Goal: Book appointment/travel/reservation

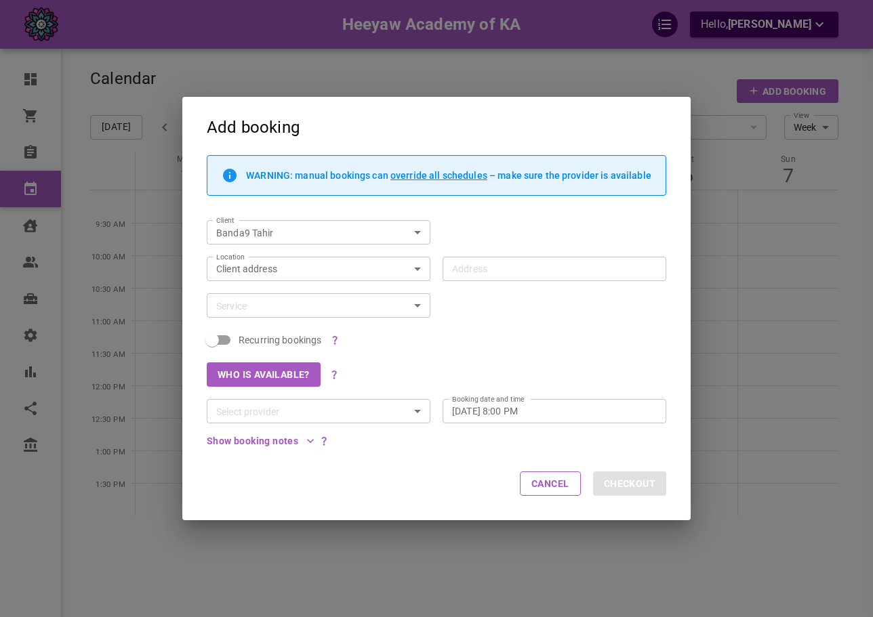
click at [133, 227] on div "Add booking WARNING: manual bookings can override all schedules – make sure the…" at bounding box center [436, 308] width 873 height 617
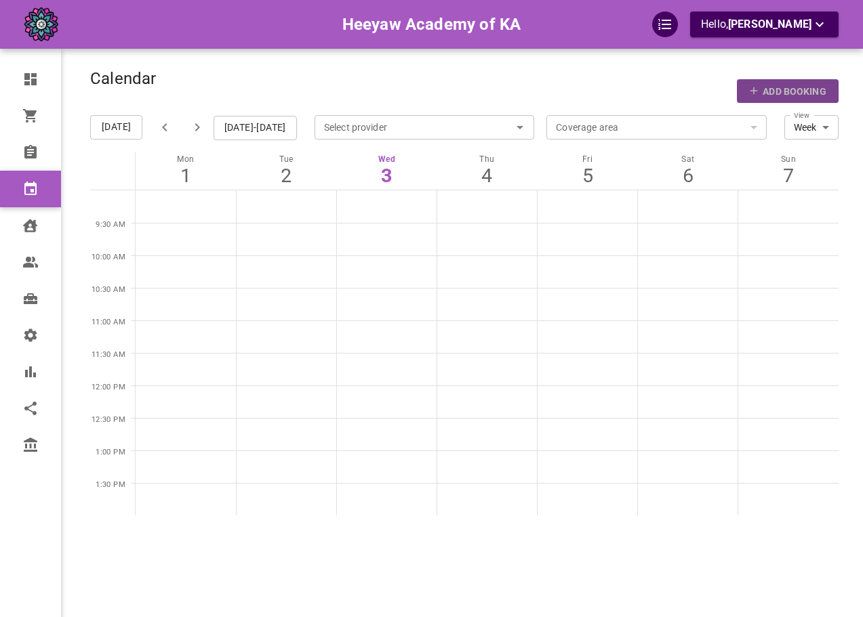
click at [815, 90] on p "Add Booking" at bounding box center [794, 92] width 63 height 14
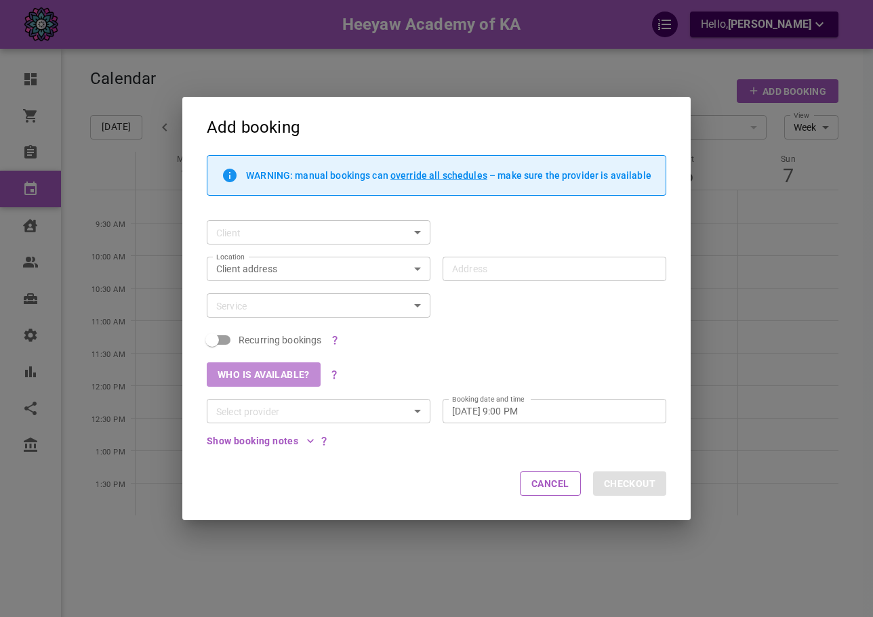
click at [280, 367] on button "Who is available?" at bounding box center [264, 375] width 114 height 24
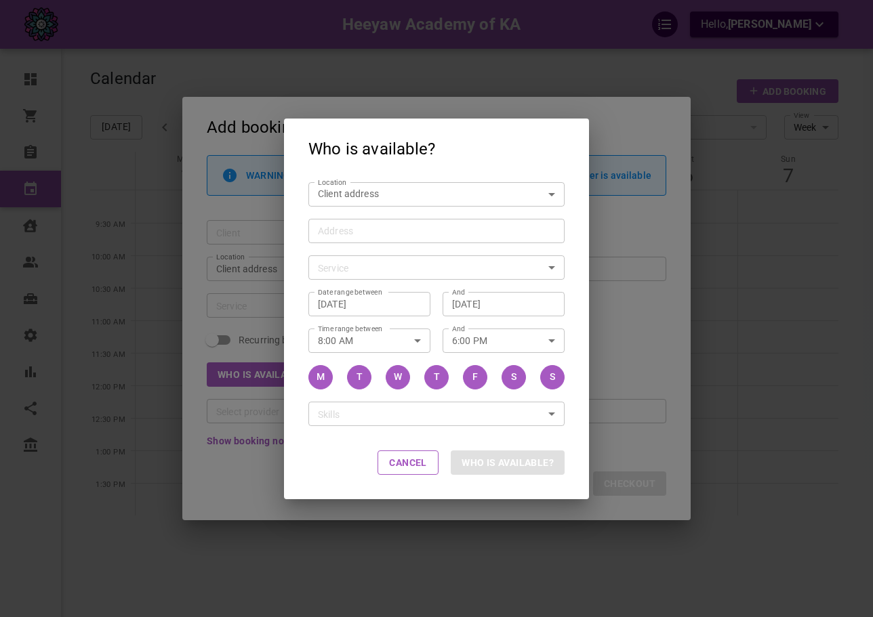
click at [365, 223] on input "Address Address" at bounding box center [429, 230] width 235 height 17
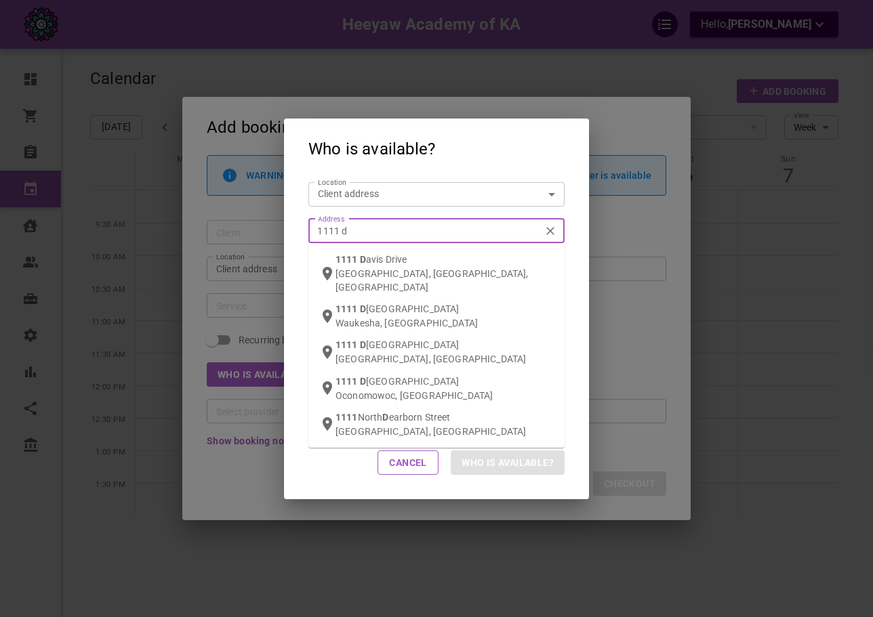
type input "1111 da"
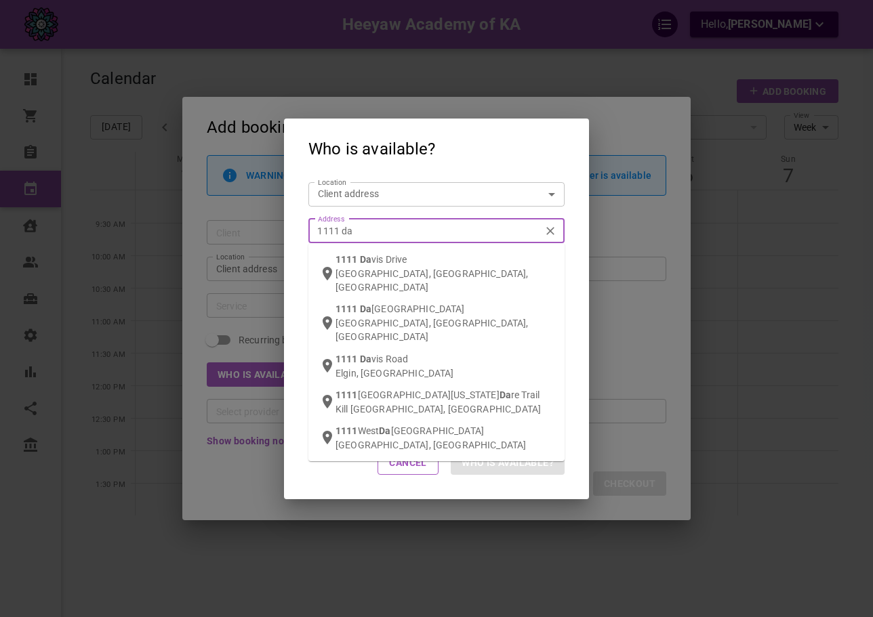
click at [378, 258] on span "vis Drive" at bounding box center [388, 259] width 35 height 11
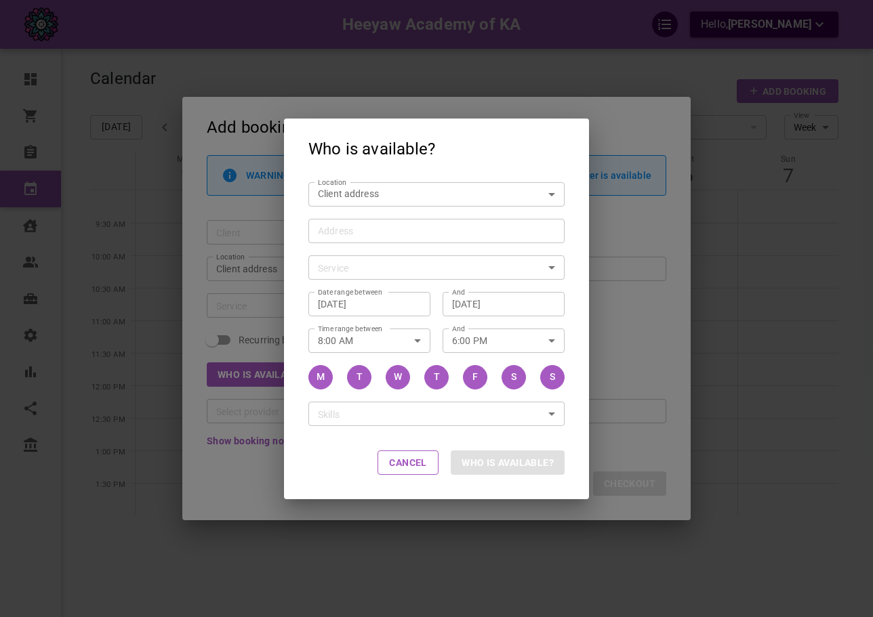
click at [389, 275] on div "​ Service" at bounding box center [436, 268] width 256 height 24
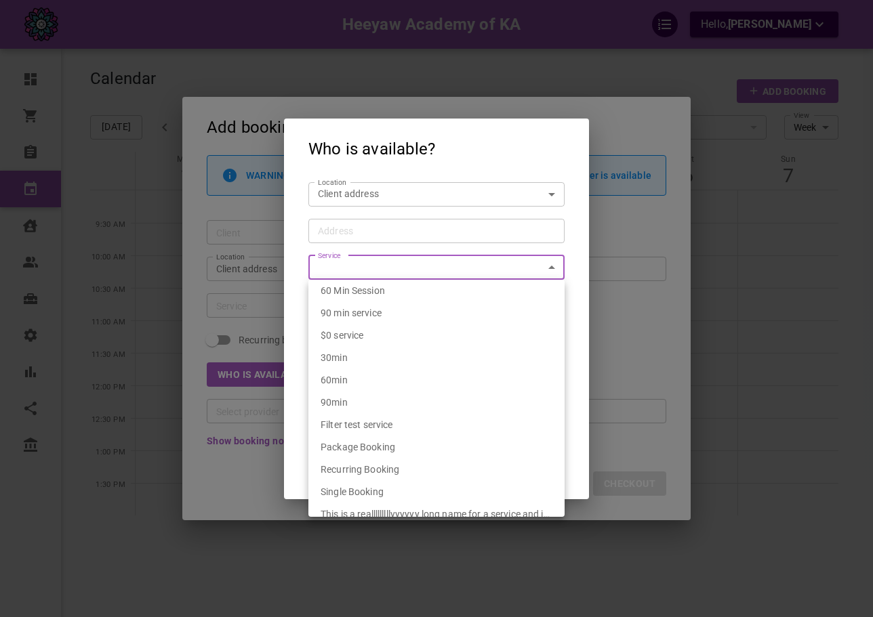
click at [390, 267] on body "Heeyaw Academy of KA Hello, [PERSON_NAME] Dashboard Orders Bookings Calendar Cl…" at bounding box center [436, 350] width 873 height 701
click at [392, 291] on div "60 Min Session" at bounding box center [437, 291] width 232 height 22
type input "60 Min Session"
type input "2b350114-efe9-40ab-bed3-09b16bae47f9"
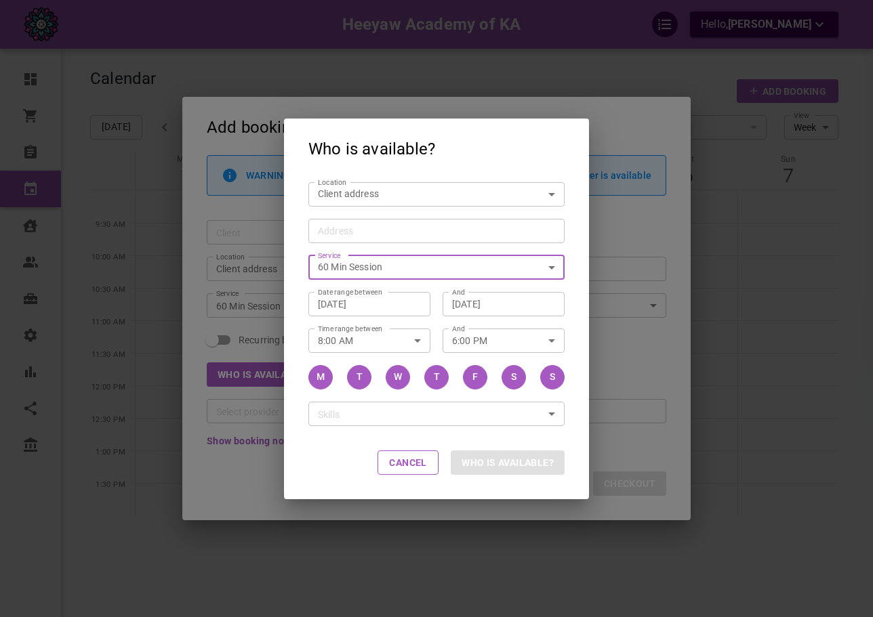
type input "[STREET_ADDRESS][PERSON_NAME]"
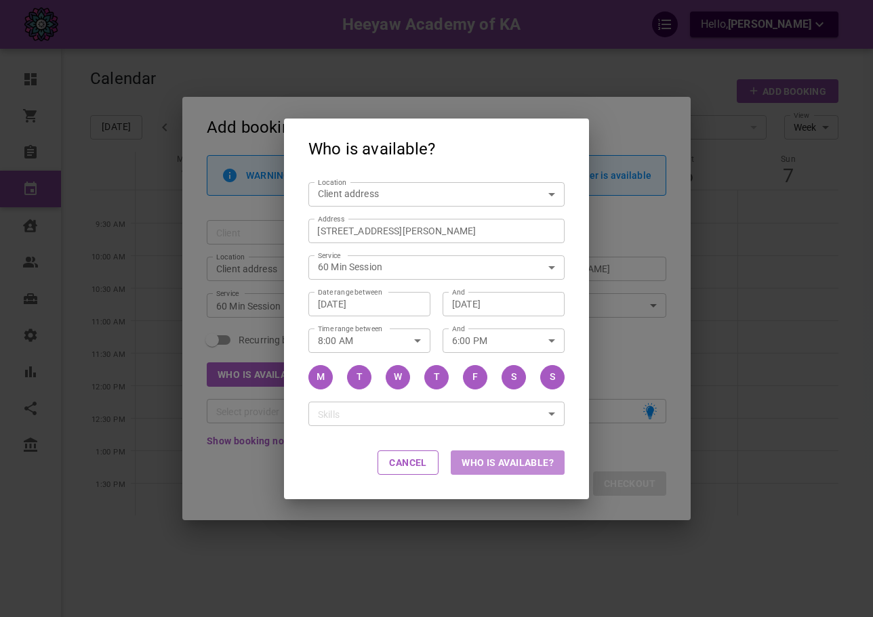
click at [526, 458] on button "Who is available?" at bounding box center [508, 463] width 114 height 24
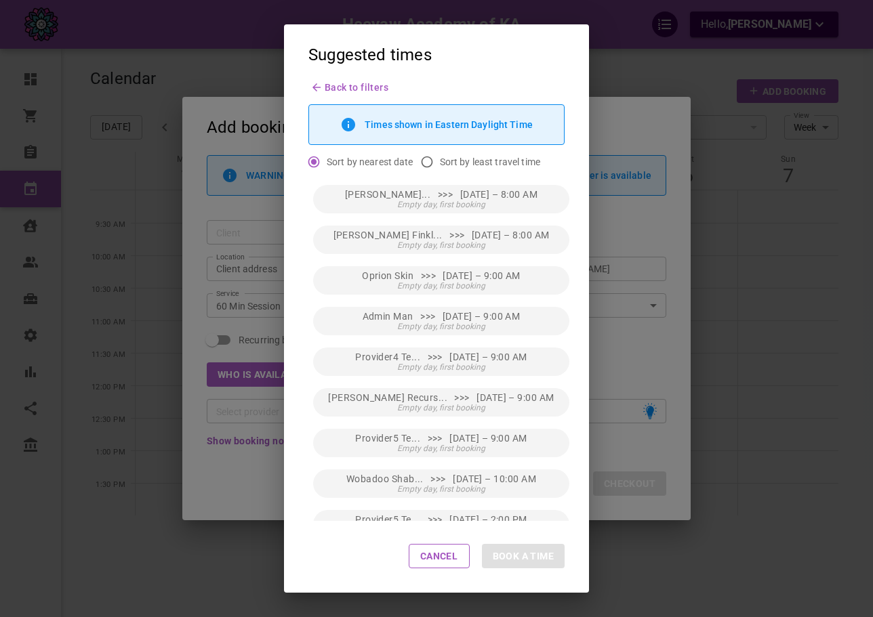
click at [486, 158] on span "Sort by least travel time" at bounding box center [490, 162] width 100 height 14
click at [440, 158] on input "Sort by least travel time" at bounding box center [427, 162] width 26 height 26
radio input "true"
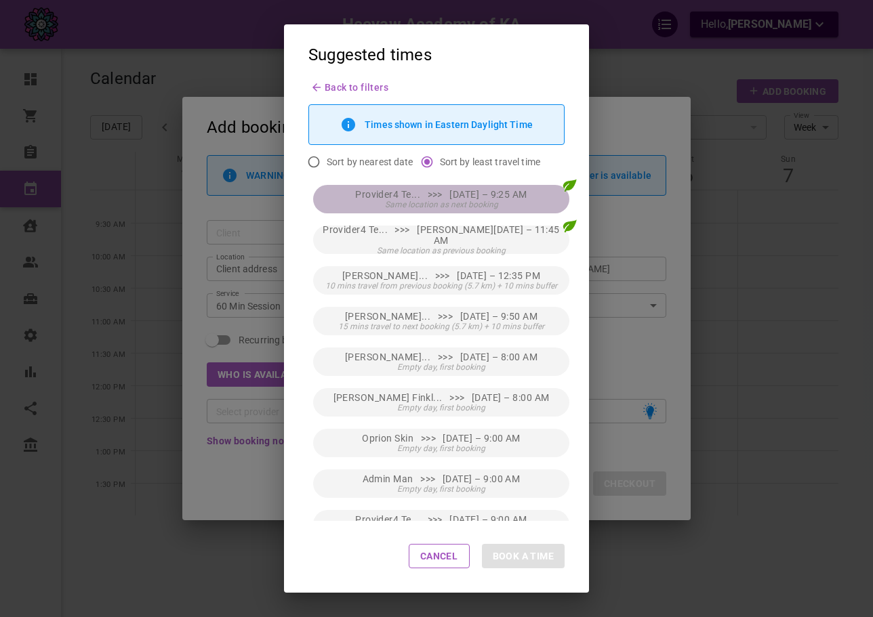
click at [479, 190] on span "Provider4 Te... >>> [DATE] – 9:25 AM" at bounding box center [441, 194] width 172 height 11
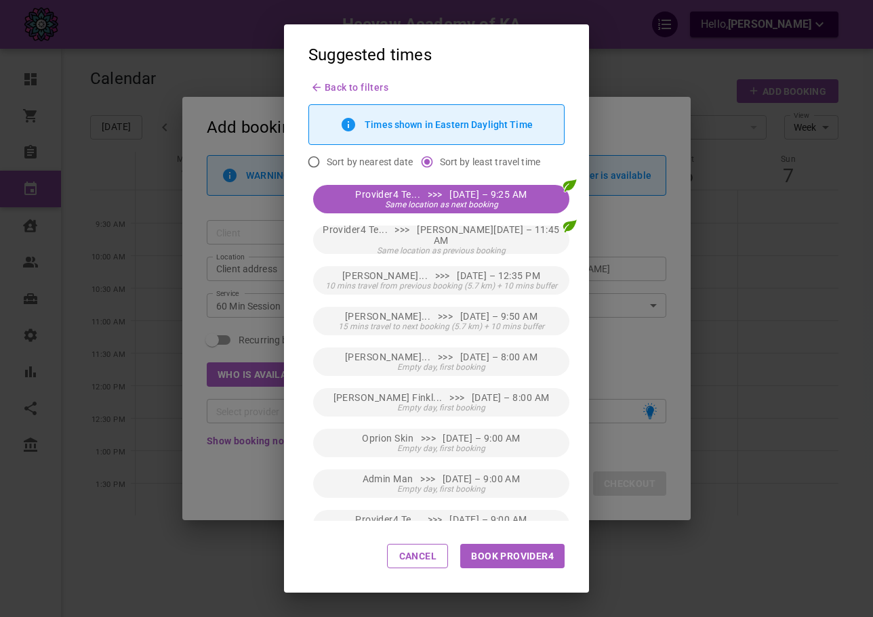
click at [544, 559] on button "Book Provider4" at bounding box center [512, 556] width 104 height 24
type input "Provider4 Test4"
type input "[DATE] 9:25 AM"
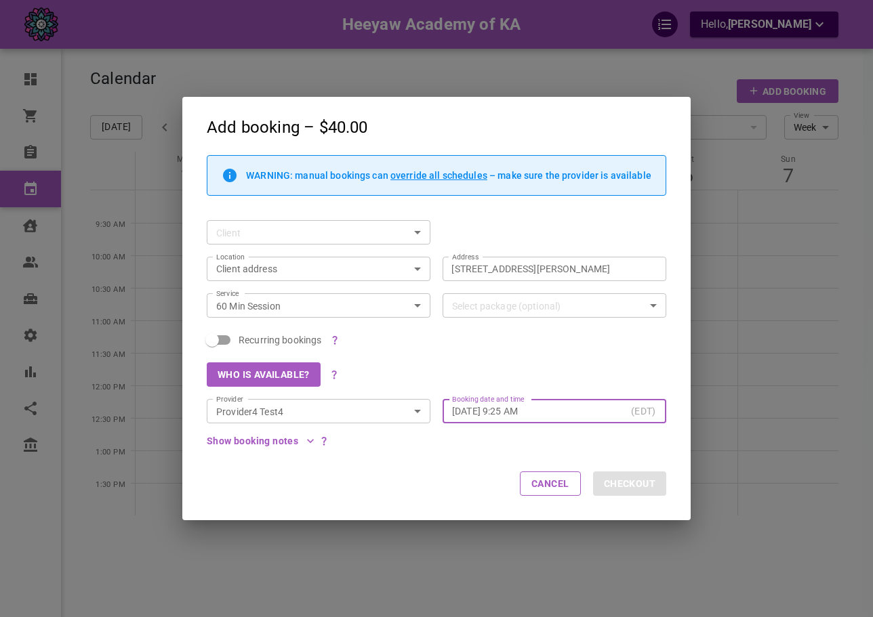
click at [549, 386] on div "Who is available?" at bounding box center [431, 368] width 472 height 37
click at [358, 228] on input "Client" at bounding box center [299, 232] width 176 height 17
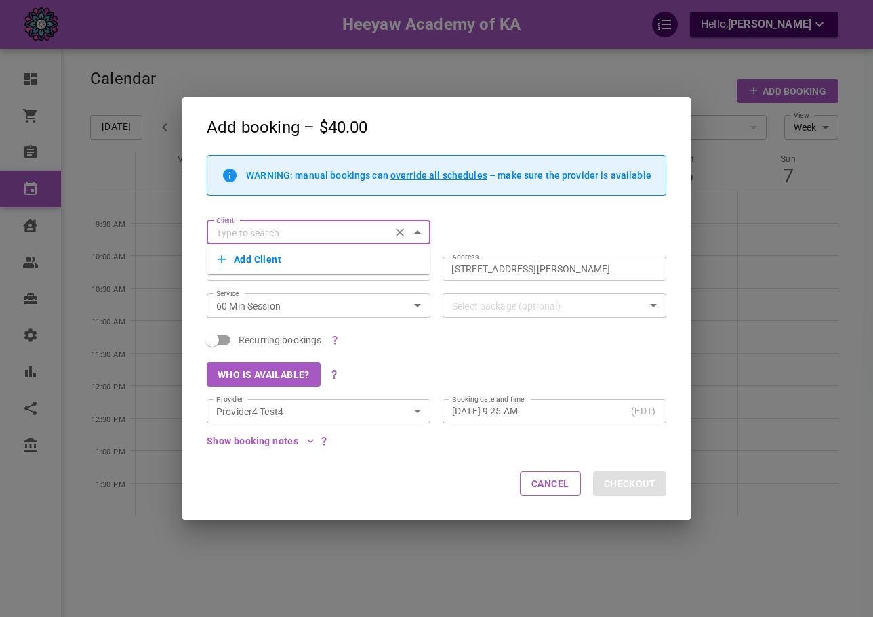
click at [331, 260] on button "Add Client" at bounding box center [319, 259] width 202 height 19
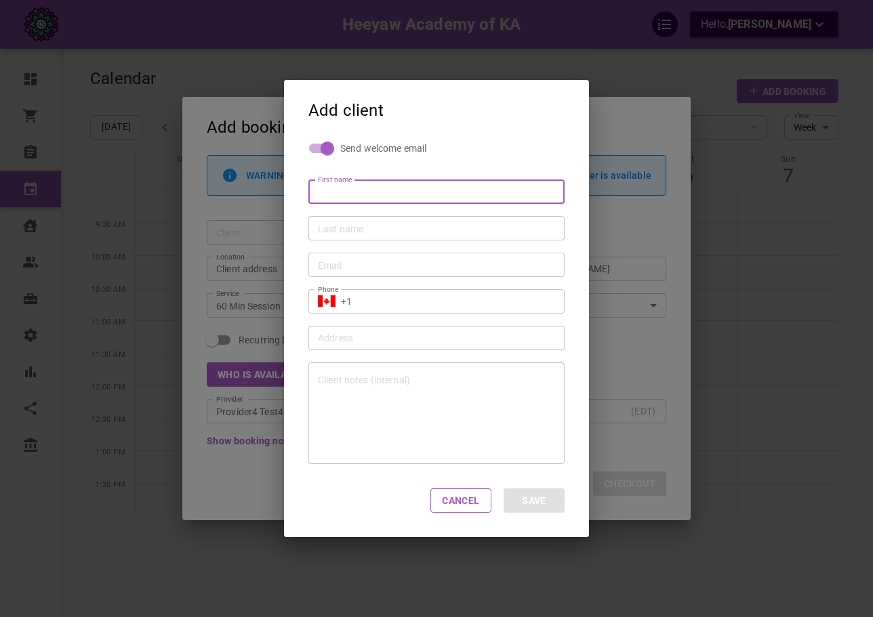
click at [249, 272] on div "Add client Send welcome email First name First name Last name Last name Email E…" at bounding box center [436, 308] width 873 height 617
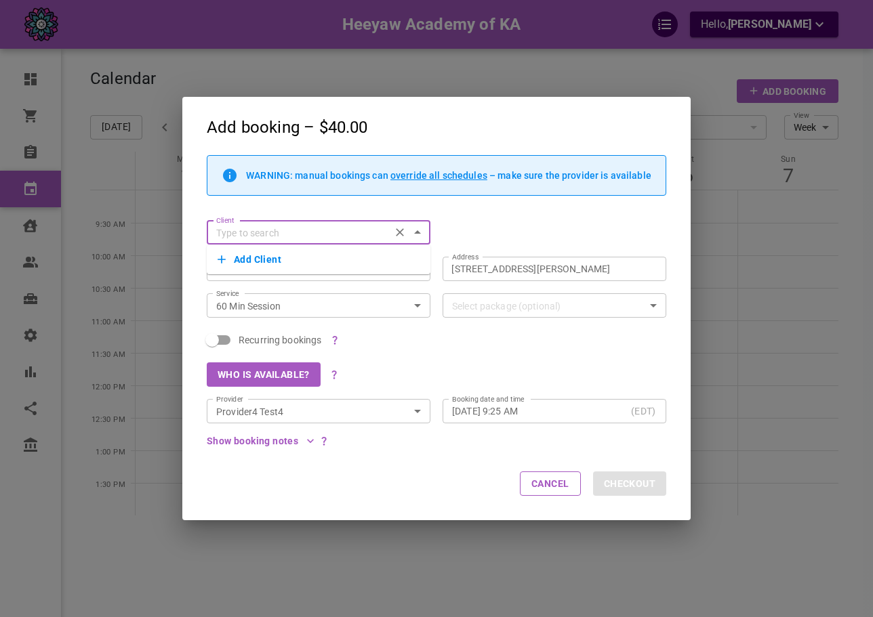
click at [272, 386] on button "Who is available?" at bounding box center [264, 375] width 114 height 24
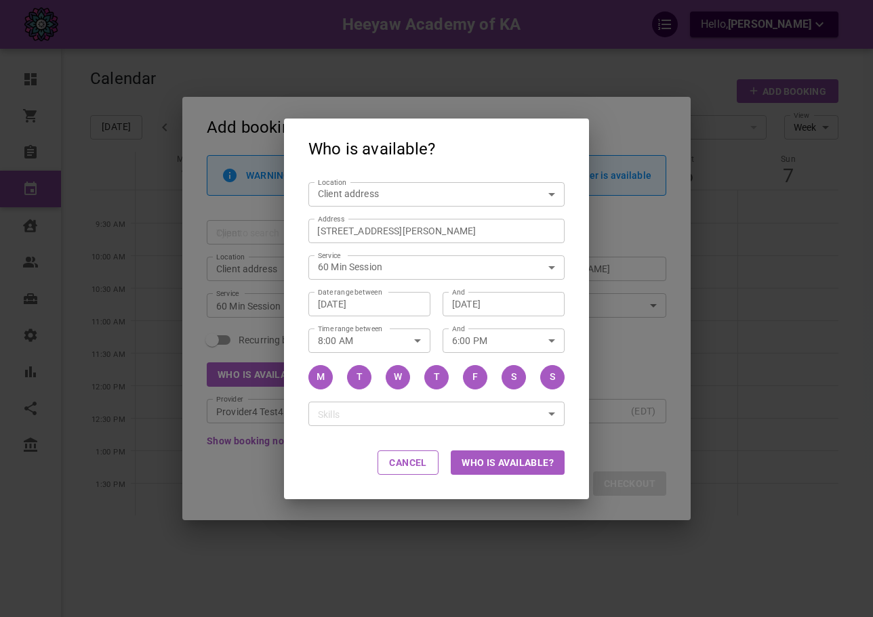
click at [643, 412] on div "Who is available? Location Client address customerLocation Location Address [ST…" at bounding box center [436, 308] width 873 height 617
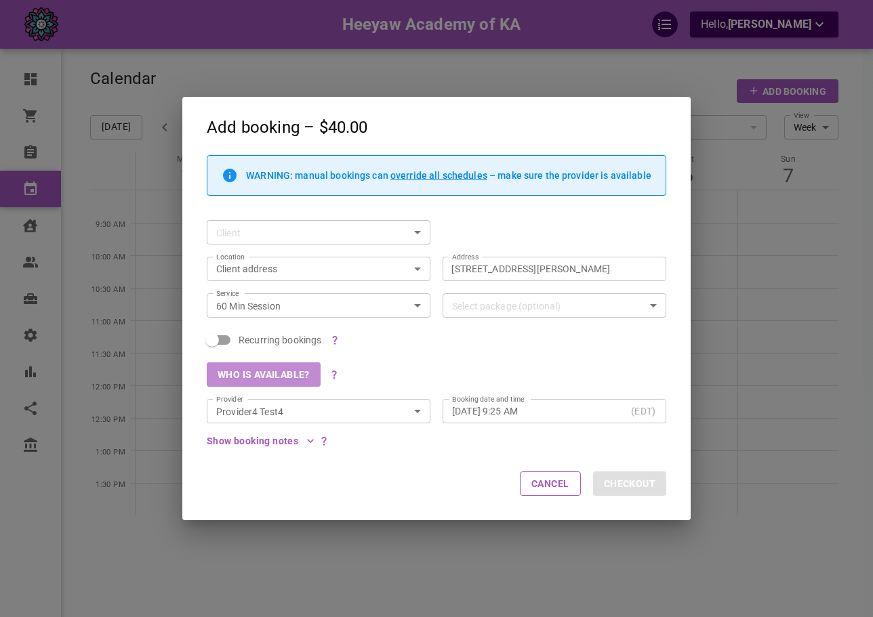
click at [274, 378] on button "Who is available?" at bounding box center [264, 375] width 114 height 24
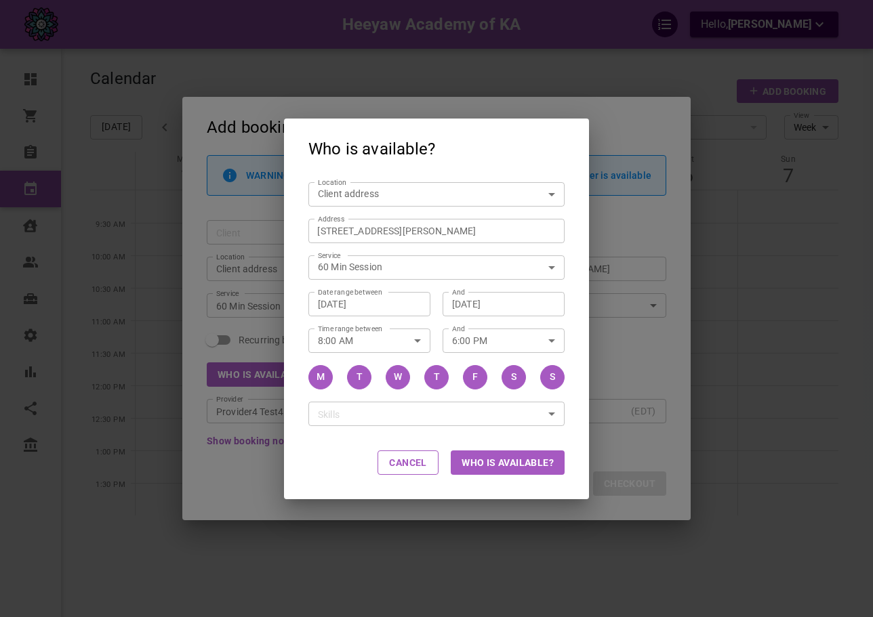
click at [600, 342] on div "Who is available? Location Client address customerLocation Location Address [ST…" at bounding box center [436, 308] width 873 height 617
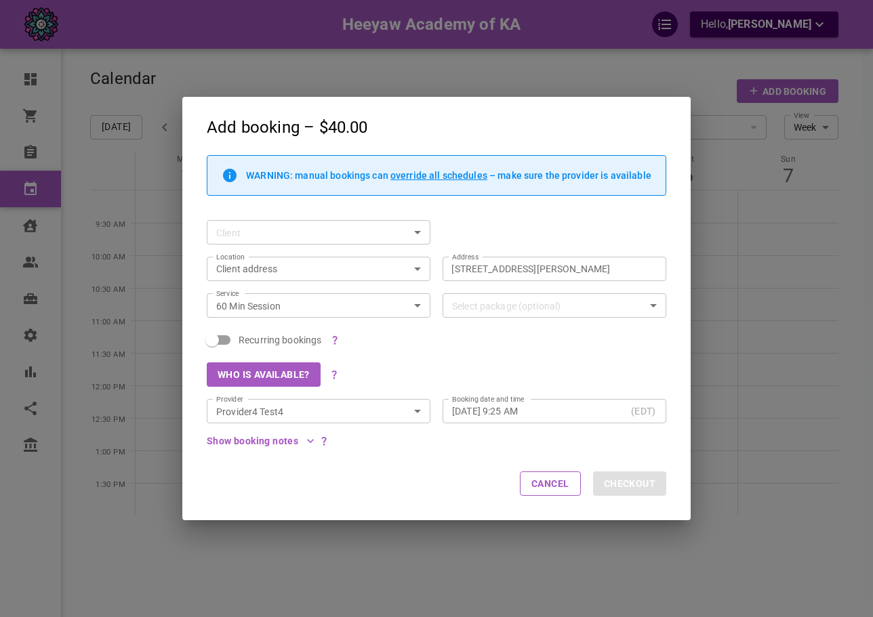
click at [118, 190] on div "Add booking – $40.00 WARNING: manual bookings can override all schedules – make…" at bounding box center [436, 308] width 873 height 617
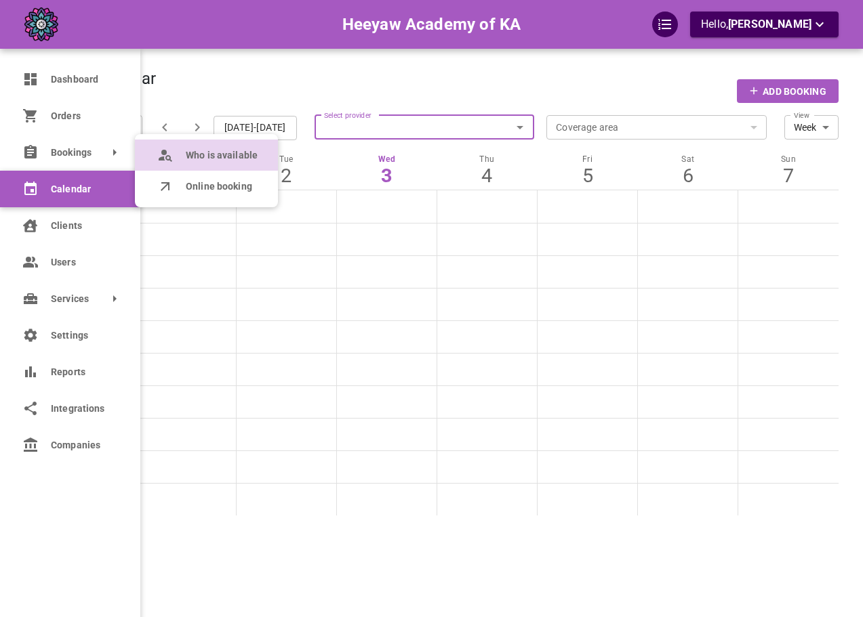
click at [191, 154] on span "Who is available" at bounding box center [222, 155] width 72 height 14
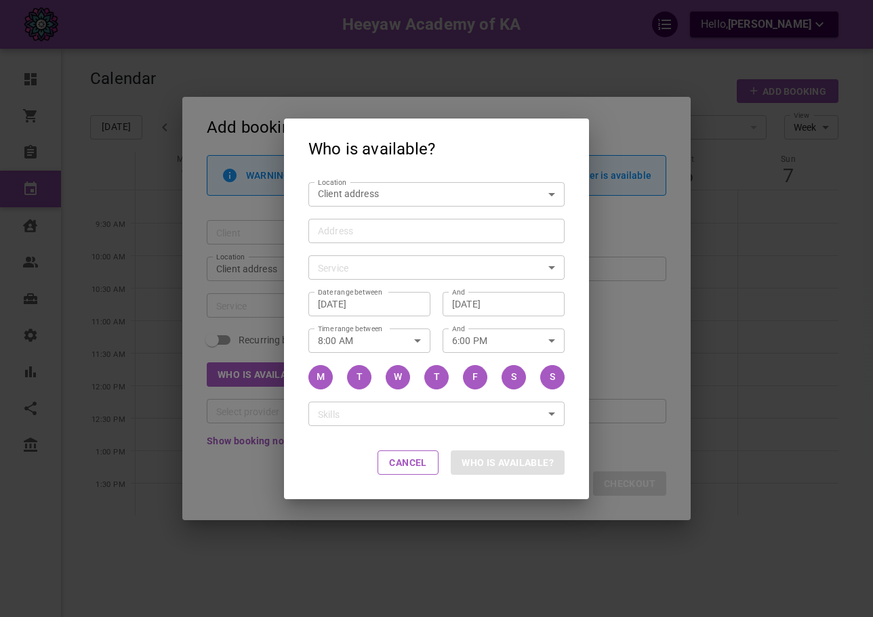
click at [397, 222] on input "Address Address" at bounding box center [429, 230] width 235 height 17
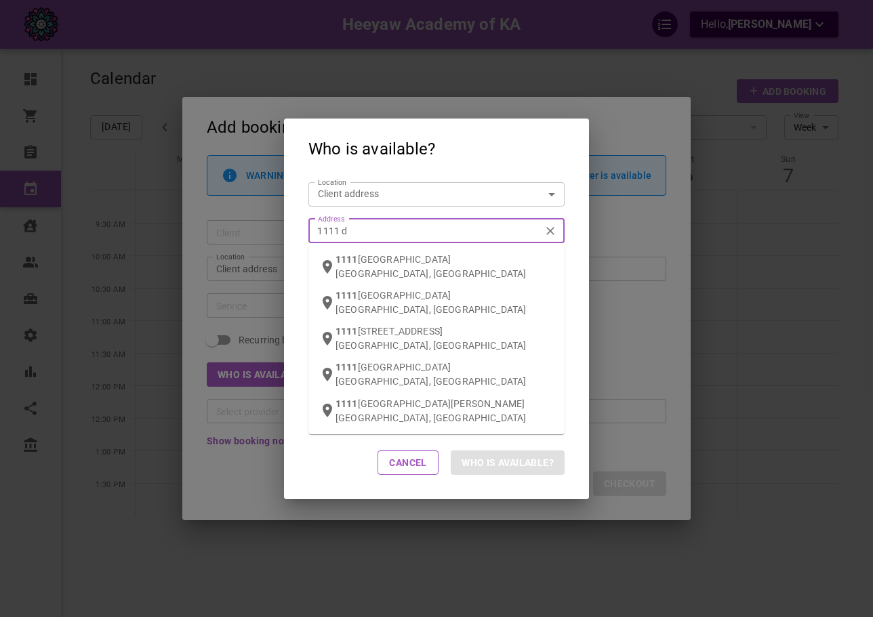
type input "1111 da"
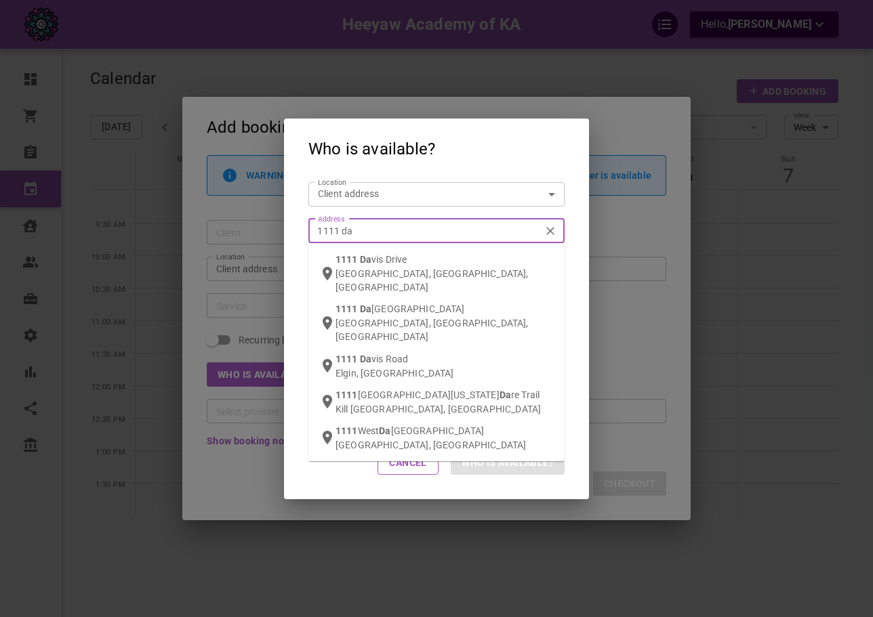
click at [399, 258] on span "vis Drive" at bounding box center [388, 259] width 35 height 11
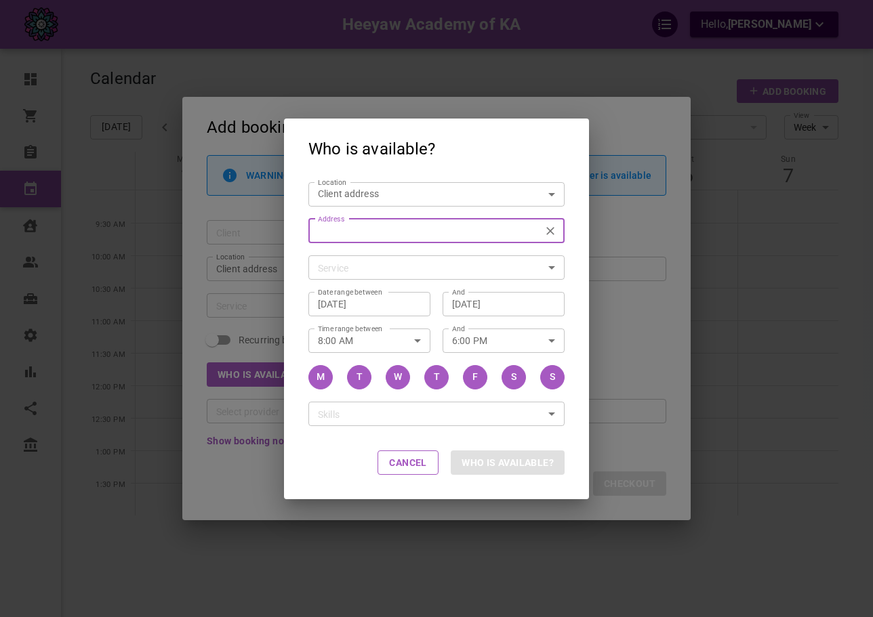
click at [408, 264] on body "Heeyaw Academy of KA Hello, [PERSON_NAME] Dashboard Orders Bookings Calendar Cl…" at bounding box center [436, 350] width 873 height 701
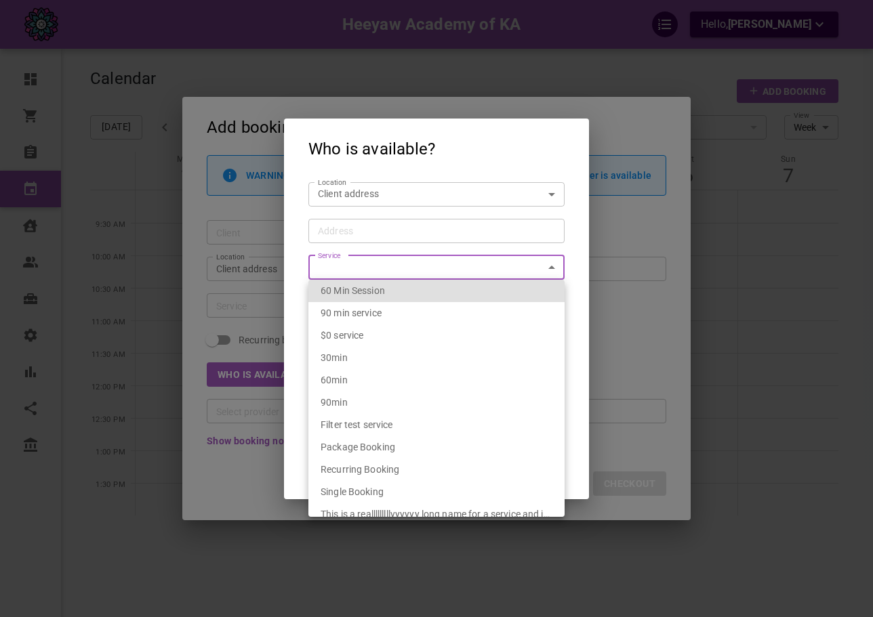
type input "[STREET_ADDRESS][PERSON_NAME]"
click at [417, 296] on div "60 Min Session" at bounding box center [437, 291] width 232 height 22
type input "60 Min Session"
type input "2b350114-efe9-40ab-bed3-09b16bae47f9"
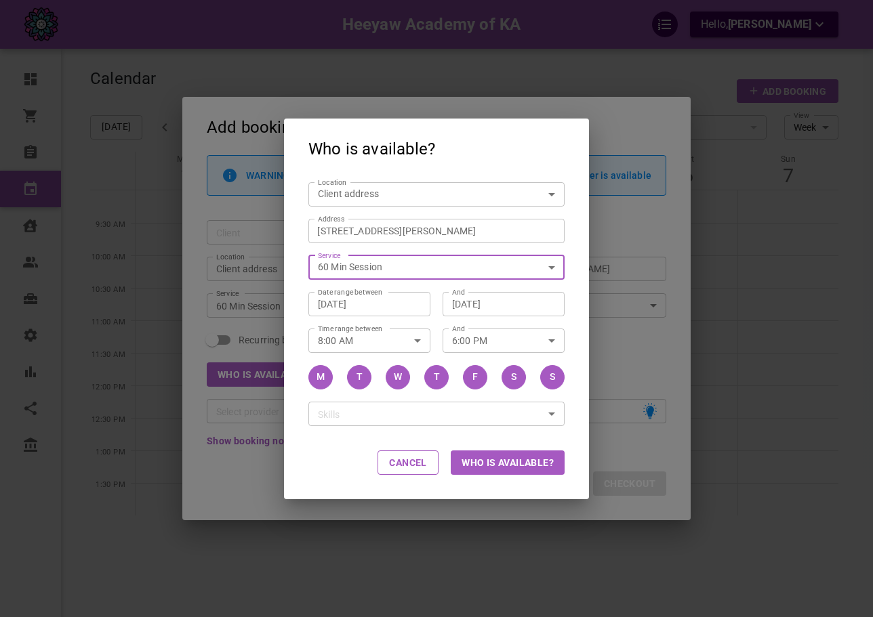
click at [520, 453] on button "Who is available?" at bounding box center [508, 463] width 114 height 24
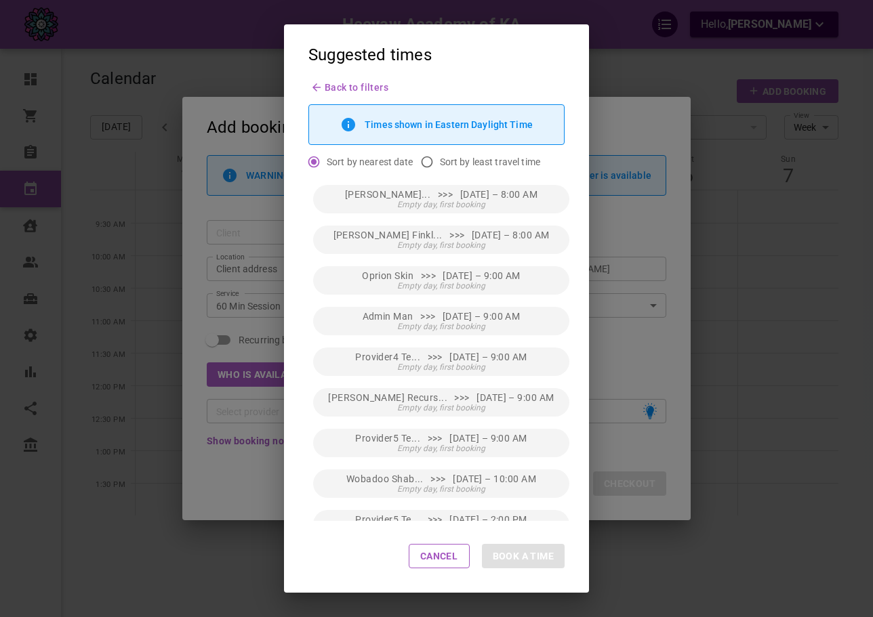
click at [489, 166] on span "Sort by least travel time" at bounding box center [490, 162] width 100 height 14
click at [440, 166] on input "Sort by least travel time" at bounding box center [427, 162] width 26 height 26
radio input "true"
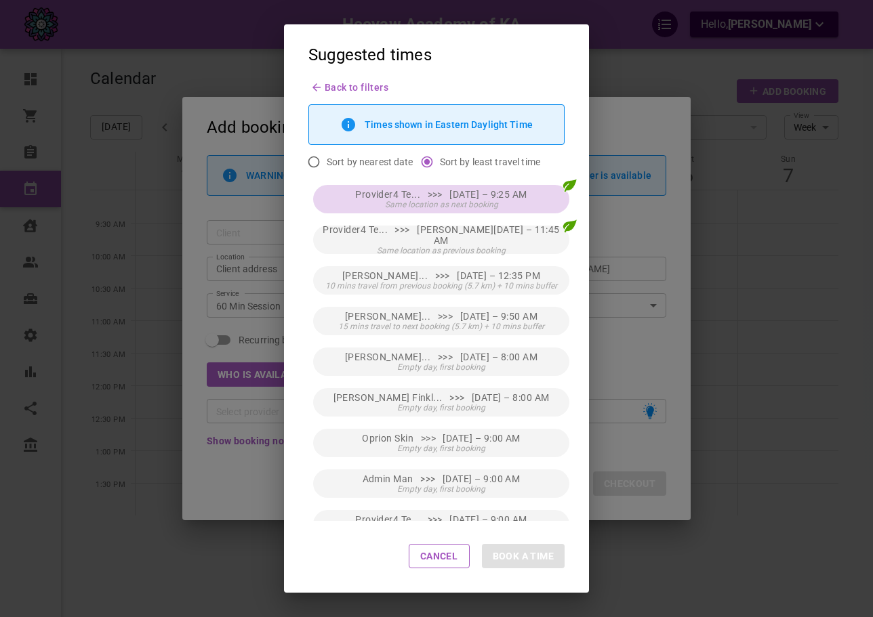
click at [488, 189] on span "Provider4 Te... >>> [DATE] – 9:25 AM" at bounding box center [441, 194] width 172 height 11
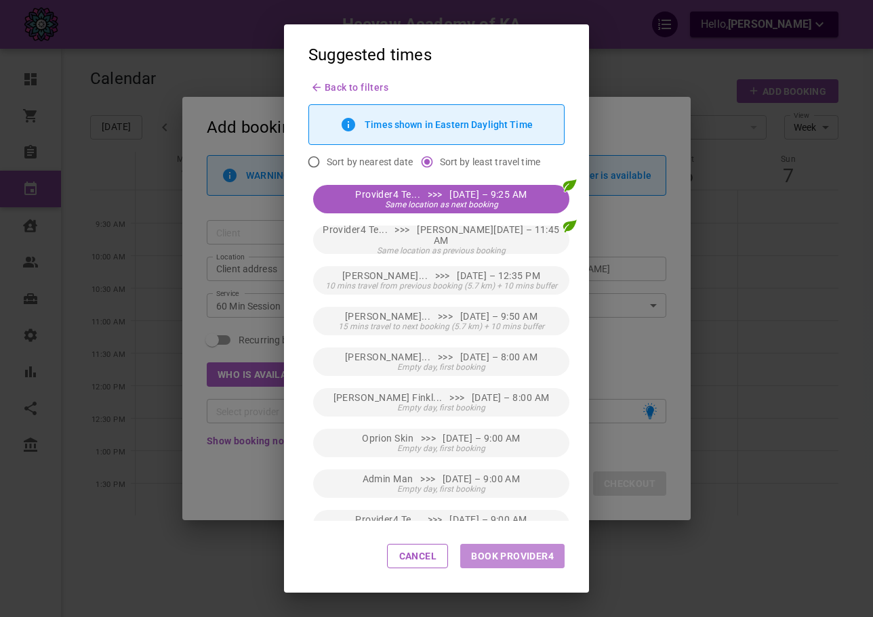
click at [506, 556] on button "Book Provider4" at bounding box center [512, 556] width 104 height 24
type input "Provider4 Test4"
type input "[DATE] 9:25 AM"
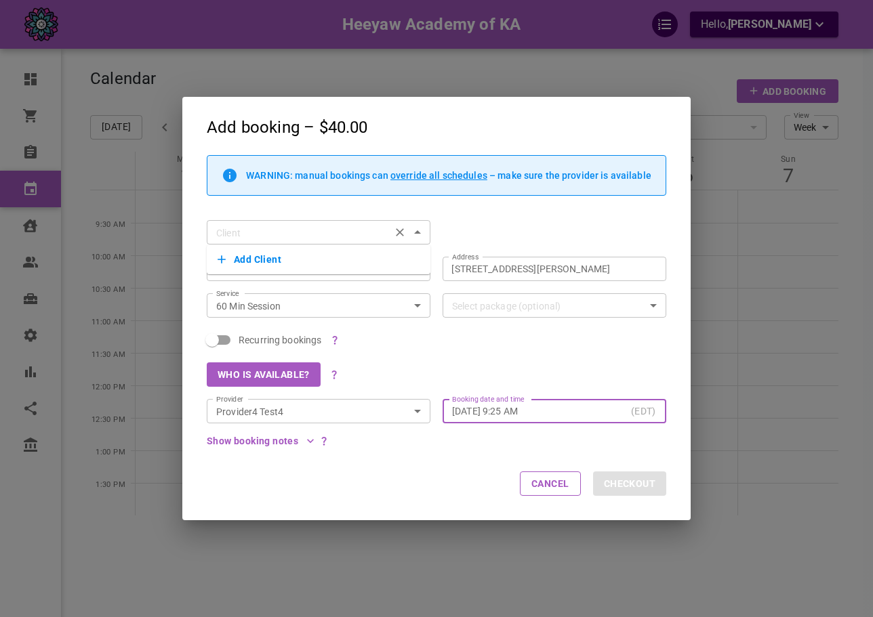
click at [375, 229] on input "Client" at bounding box center [299, 232] width 176 height 17
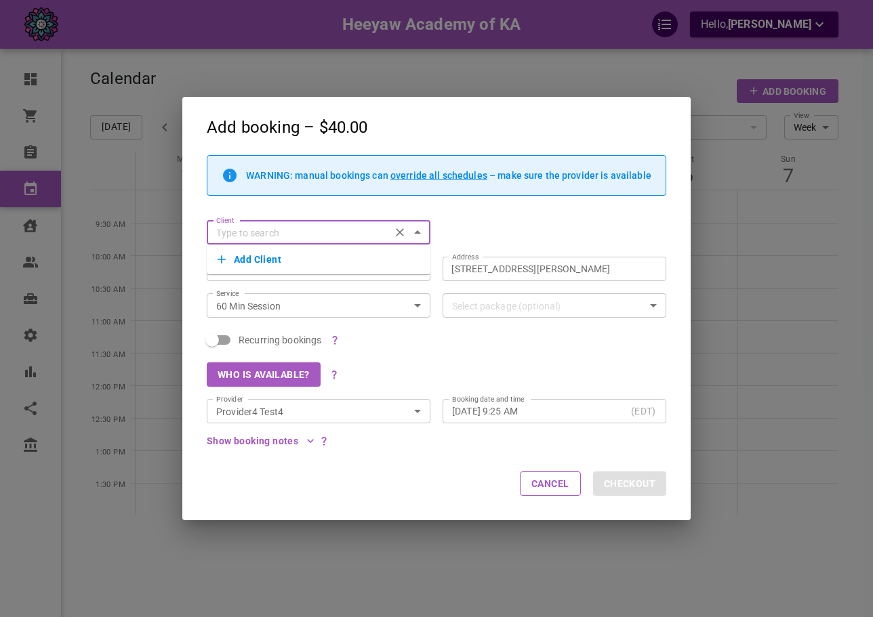
click at [379, 201] on div "WARNING: manual bookings can override all schedules – make sure the provider is…" at bounding box center [431, 181] width 472 height 53
click at [361, 241] on input "Client" at bounding box center [299, 232] width 176 height 17
click at [367, 207] on div "WARNING: manual bookings can override all schedules – make sure the provider is…" at bounding box center [431, 181] width 472 height 53
click at [709, 292] on div "Add booking – $40.00 WARNING: manual bookings can override all schedules – make…" at bounding box center [436, 308] width 873 height 617
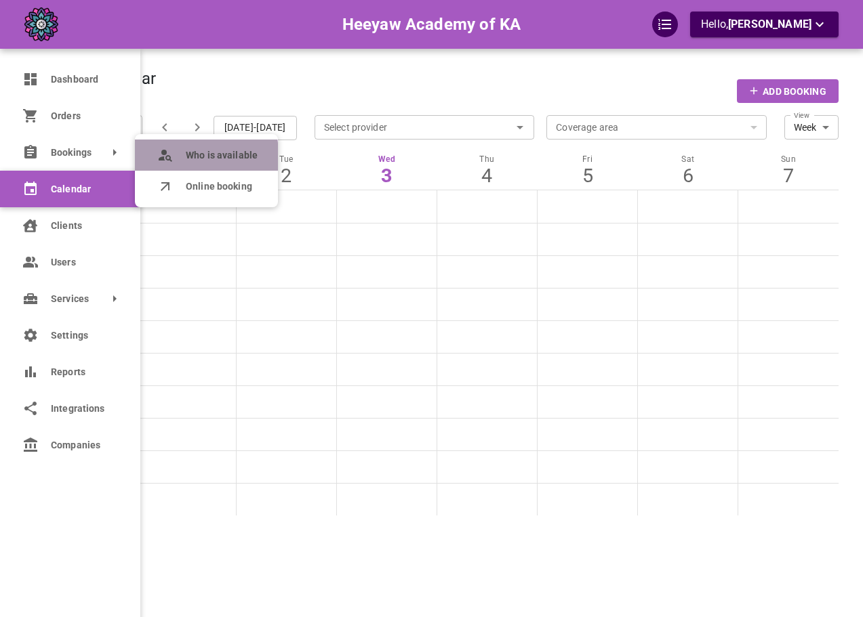
click at [176, 163] on available "Who is available" at bounding box center [206, 155] width 143 height 31
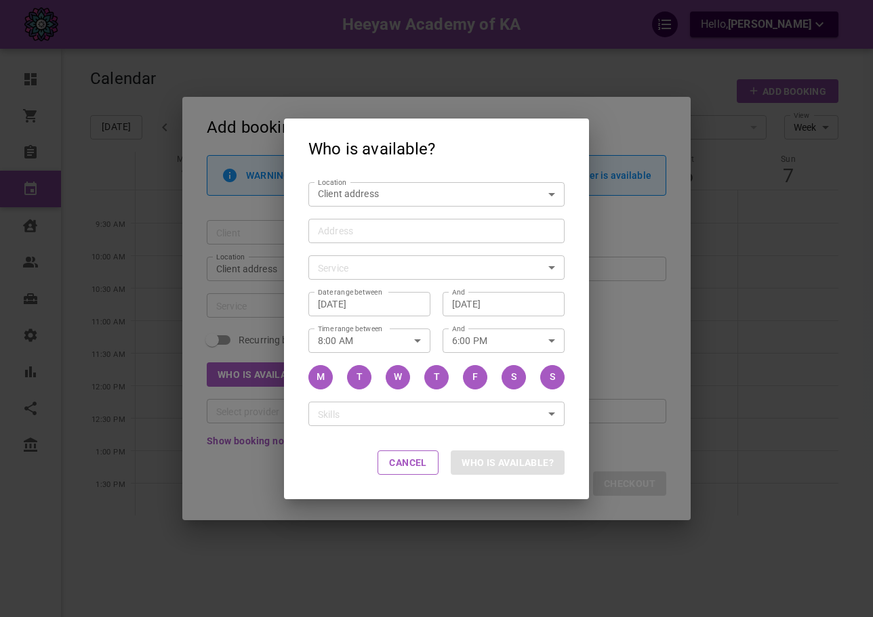
click at [347, 224] on input "Address Address" at bounding box center [429, 230] width 235 height 17
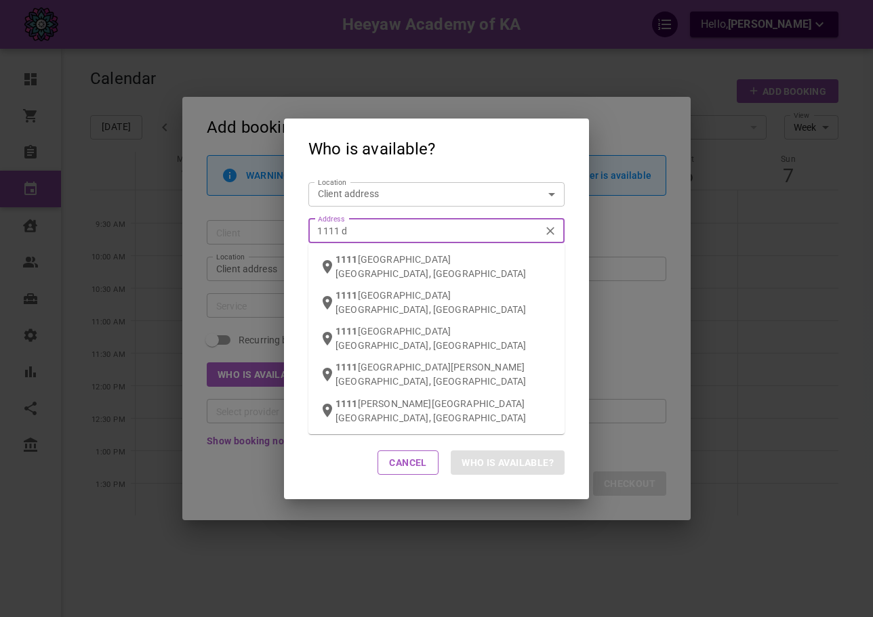
type input "1111 da"
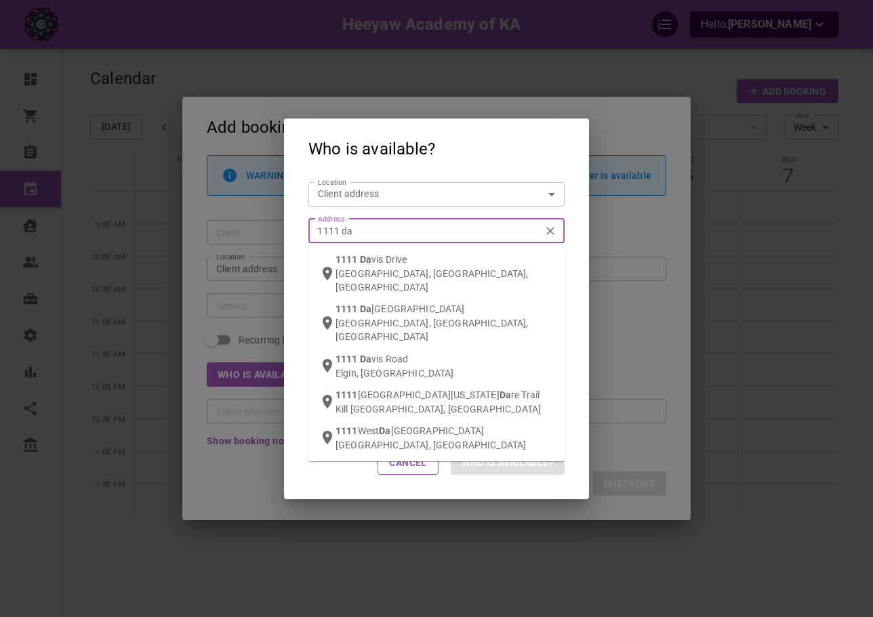
click at [373, 260] on span "vis Drive" at bounding box center [388, 259] width 35 height 11
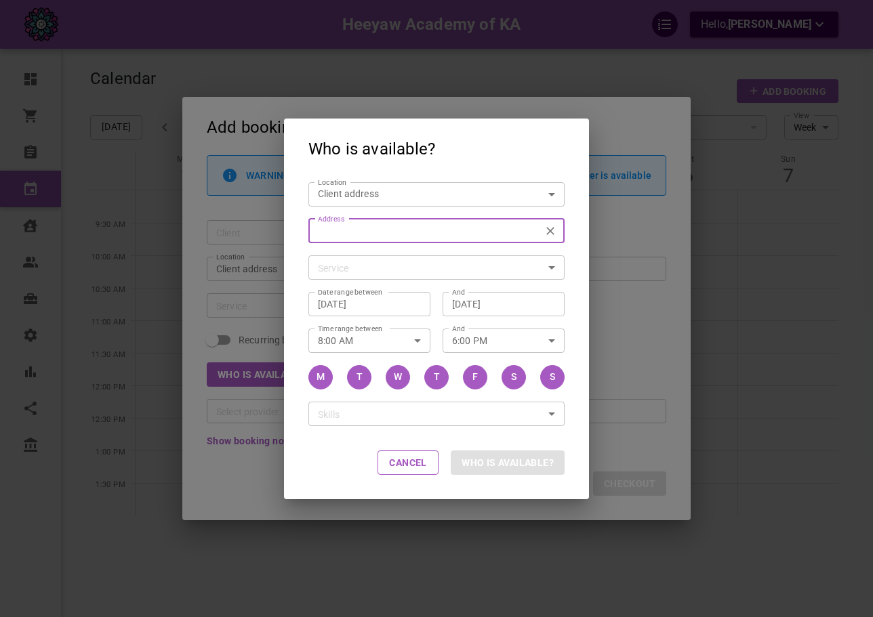
type input "[STREET_ADDRESS][PERSON_NAME]"
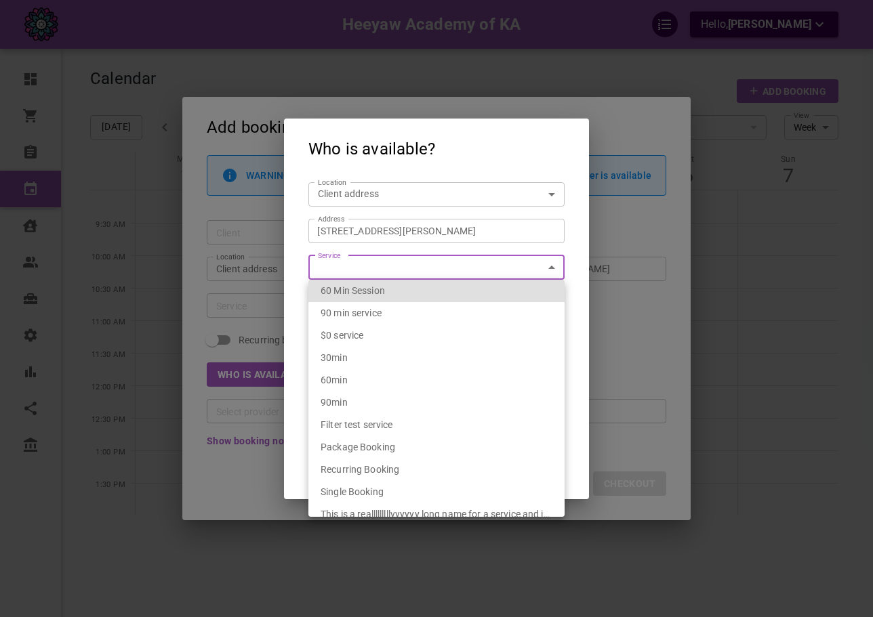
click at [373, 260] on body "Heeyaw Academy of KA Hello, [PERSON_NAME] Dashboard Orders Bookings Calendar Cl…" at bounding box center [436, 350] width 873 height 701
click at [379, 294] on span "60 Min Session" at bounding box center [353, 290] width 64 height 11
type input "60 Min Session"
type input "2b350114-efe9-40ab-bed3-09b16bae47f9"
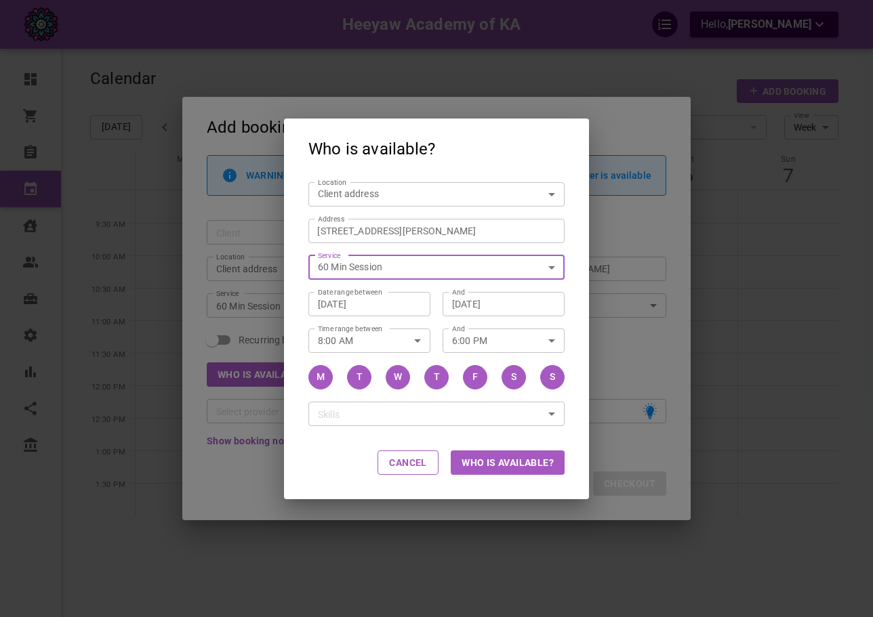
click at [514, 458] on button "Who is available?" at bounding box center [508, 463] width 114 height 24
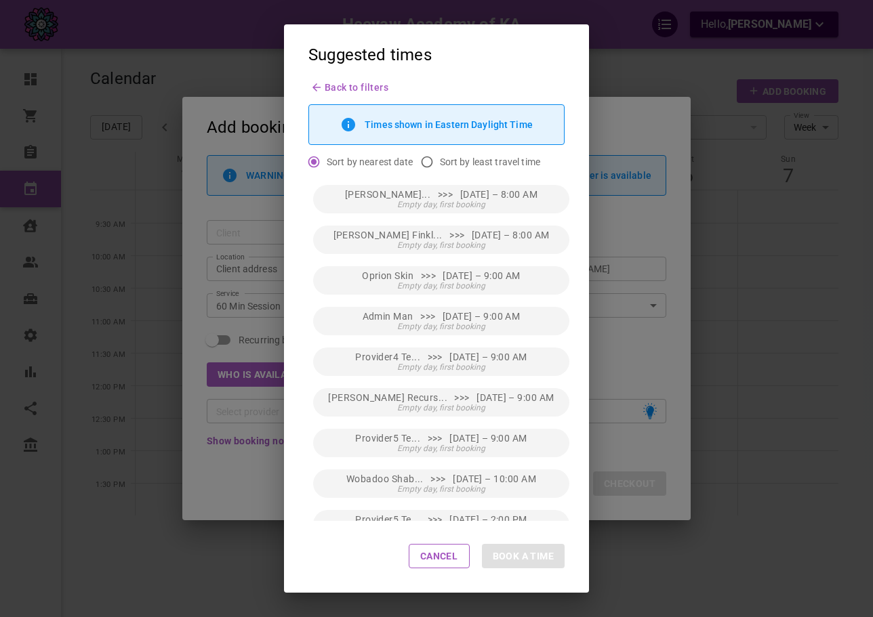
click at [443, 165] on span "Sort by least travel time" at bounding box center [490, 162] width 100 height 14
click at [440, 165] on input "Sort by least travel time" at bounding box center [427, 162] width 26 height 26
radio input "true"
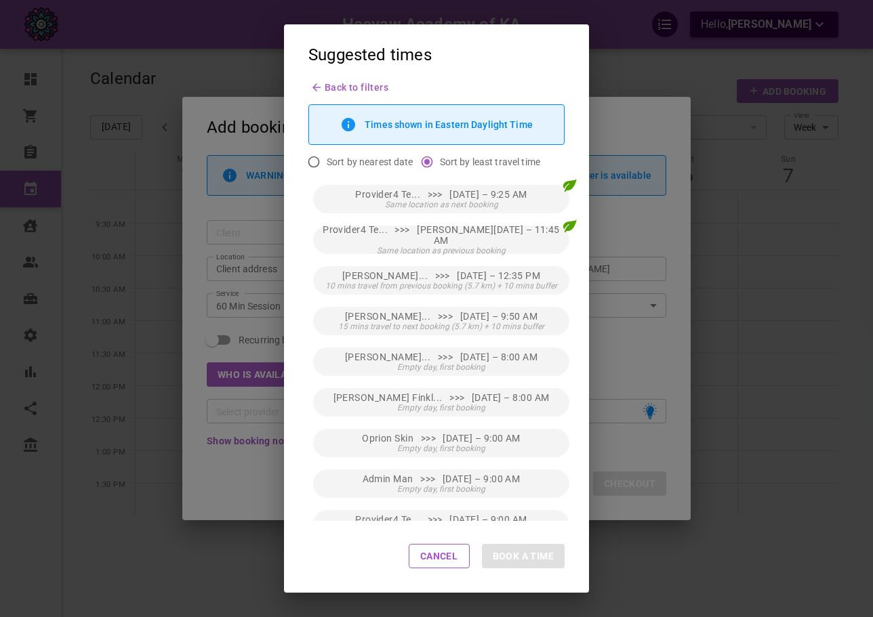
click at [445, 182] on div "Provider4 Te... >>> Sun, Sep 07 – 9:25 AM Same location as next booking Provide…" at bounding box center [436, 351] width 305 height 342
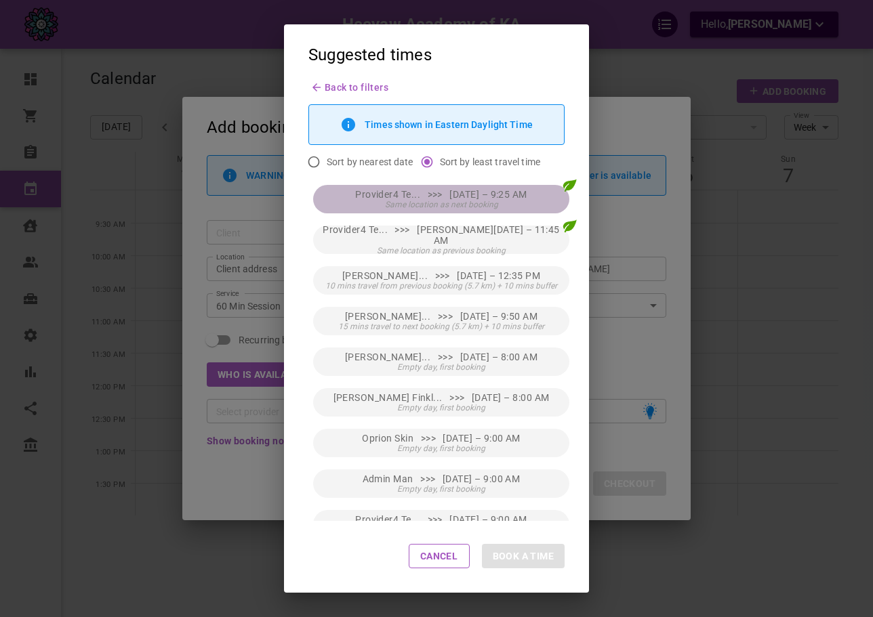
click at [446, 188] on button "Provider4 Te... >>> [DATE] – 9:25 AM Same location as next booking" at bounding box center [441, 199] width 256 height 28
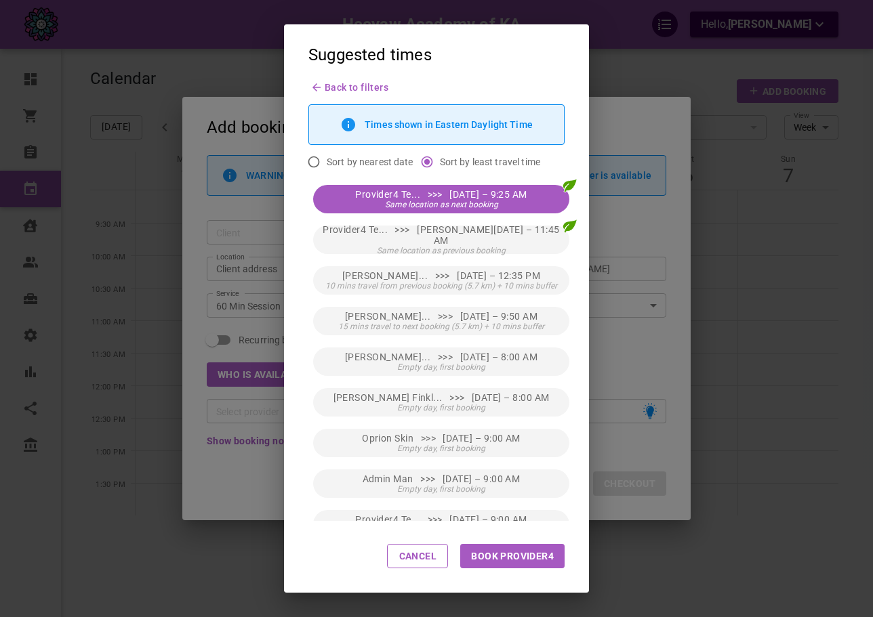
click at [508, 557] on button "Book Provider4" at bounding box center [512, 556] width 104 height 24
type input "Provider4 Test4"
type input "[DATE] 9:25 AM"
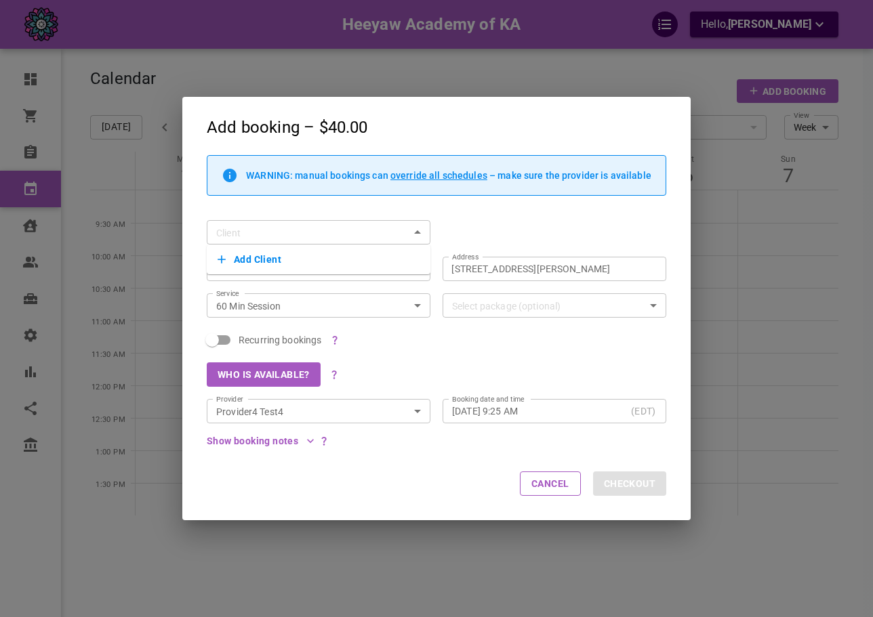
click at [748, 153] on div "Add booking – $40.00 WARNING: manual bookings can override all schedules – make…" at bounding box center [436, 308] width 873 height 617
